Goal: Check status: Check status

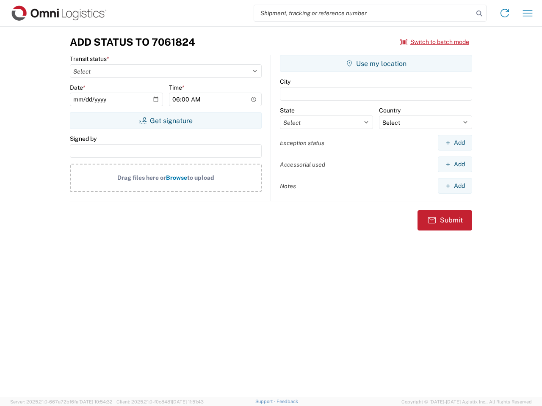
click at [364, 13] on input "search" at bounding box center [363, 13] width 219 height 16
click at [479, 14] on icon at bounding box center [479, 14] width 12 height 12
click at [505, 13] on icon at bounding box center [505, 13] width 14 height 14
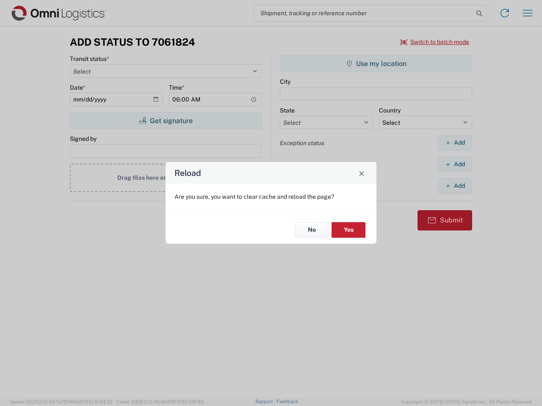
click at [527, 13] on div "Reload Are you sure, you want to clear cache and reload the page? No Yes" at bounding box center [271, 203] width 542 height 406
click at [435, 42] on div "Reload Are you sure, you want to clear cache and reload the page? No Yes" at bounding box center [271, 203] width 542 height 406
click at [166, 121] on div "Reload Are you sure, you want to clear cache and reload the page? No Yes" at bounding box center [271, 203] width 542 height 406
click at [376, 64] on div "Reload Are you sure, you want to clear cache and reload the page? No Yes" at bounding box center [271, 203] width 542 height 406
click at [455, 143] on div "Reload Are you sure, you want to clear cache and reload the page? No Yes" at bounding box center [271, 203] width 542 height 406
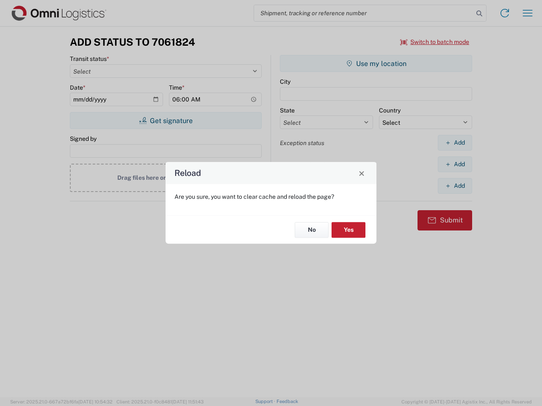
click at [455, 164] on div "Reload Are you sure, you want to clear cache and reload the page? No Yes" at bounding box center [271, 203] width 542 height 406
click at [455, 186] on div "Reload Are you sure, you want to clear cache and reload the page? No Yes" at bounding box center [271, 203] width 542 height 406
